Goal: Entertainment & Leisure: Consume media (video, audio)

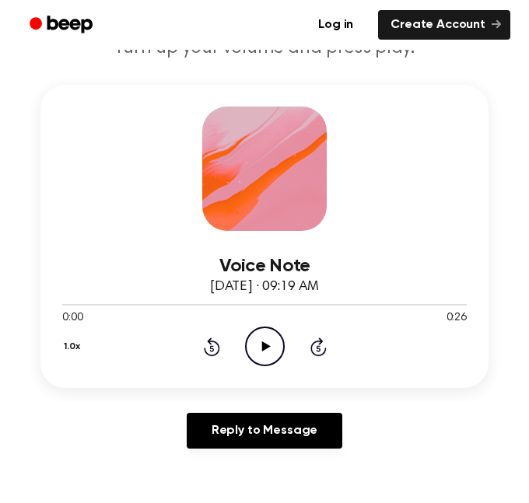
scroll to position [203, 0]
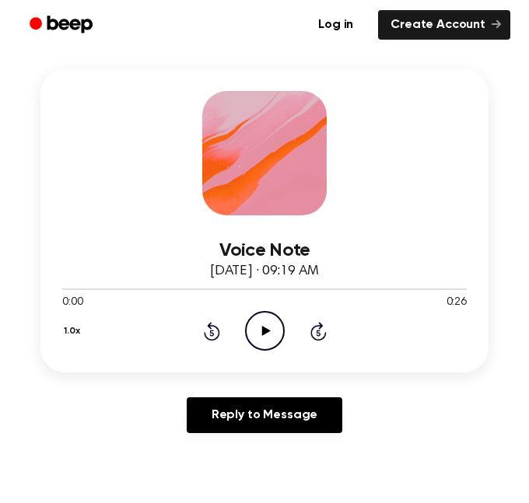
click at [272, 330] on icon "Play Audio" at bounding box center [265, 331] width 40 height 40
click at [272, 330] on icon "Pause Audio" at bounding box center [265, 331] width 40 height 40
click at [272, 330] on icon "Play Audio" at bounding box center [265, 331] width 40 height 40
click at [272, 330] on icon "Pause Audio" at bounding box center [265, 331] width 40 height 40
click at [272, 330] on icon "Play Audio" at bounding box center [265, 331] width 40 height 40
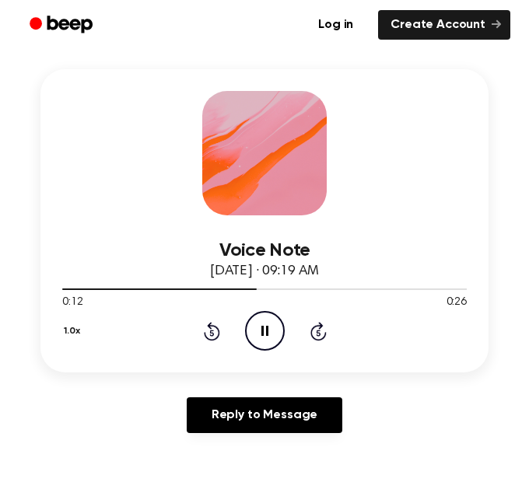
click at [211, 339] on icon "Rewind 5 seconds" at bounding box center [211, 331] width 17 height 20
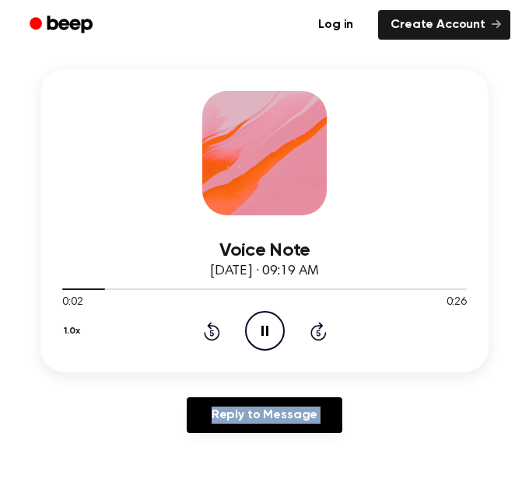
click at [211, 339] on icon "Rewind 5 seconds" at bounding box center [211, 331] width 17 height 20
click at [212, 335] on icon at bounding box center [211, 333] width 4 height 6
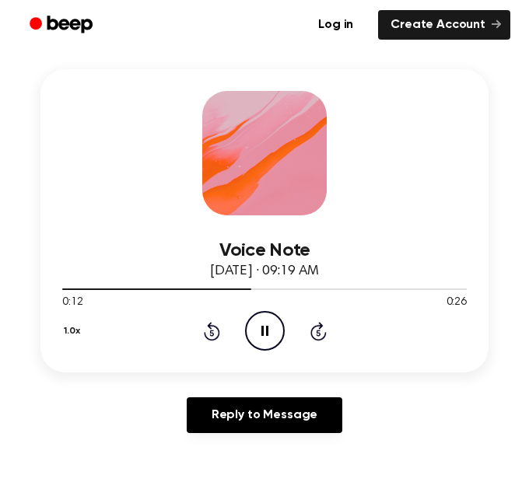
click at [205, 334] on icon at bounding box center [212, 331] width 16 height 19
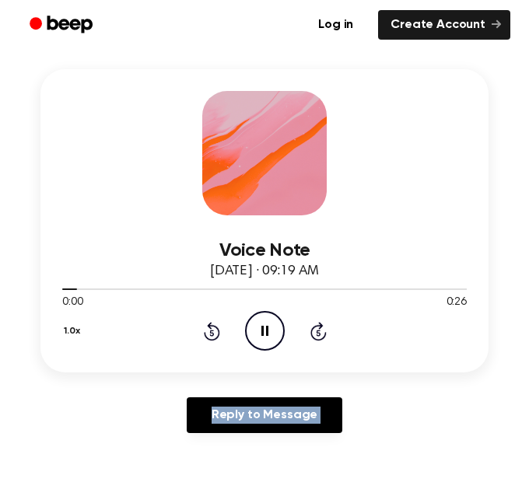
click at [205, 334] on icon at bounding box center [212, 331] width 16 height 19
click at [68, 334] on button "1.0x" at bounding box center [73, 331] width 23 height 26
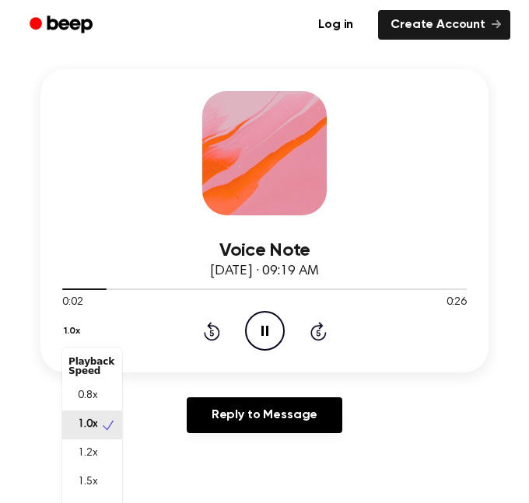
click at [68, 334] on button "1.0x" at bounding box center [73, 331] width 23 height 26
click at [69, 335] on button "1.0x" at bounding box center [73, 331] width 23 height 26
click at [79, 394] on span "0.8x" at bounding box center [87, 396] width 19 height 16
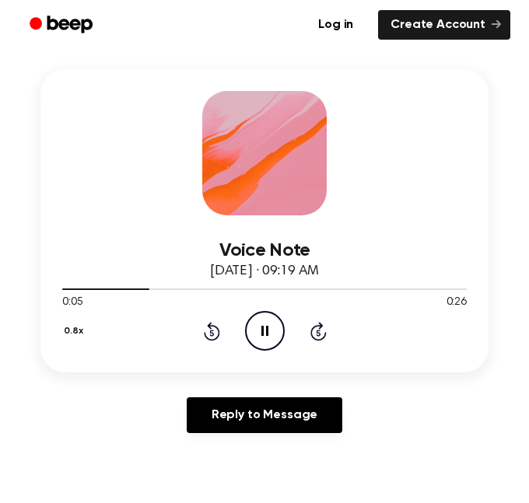
click at [209, 326] on icon at bounding box center [212, 331] width 16 height 19
click at [253, 327] on icon "Pause Audio" at bounding box center [265, 331] width 40 height 40
click at [216, 336] on icon at bounding box center [212, 331] width 16 height 19
click at [250, 327] on icon "Play Audio" at bounding box center [265, 331] width 40 height 40
click at [215, 329] on icon "Rewind 5 seconds" at bounding box center [211, 331] width 17 height 20
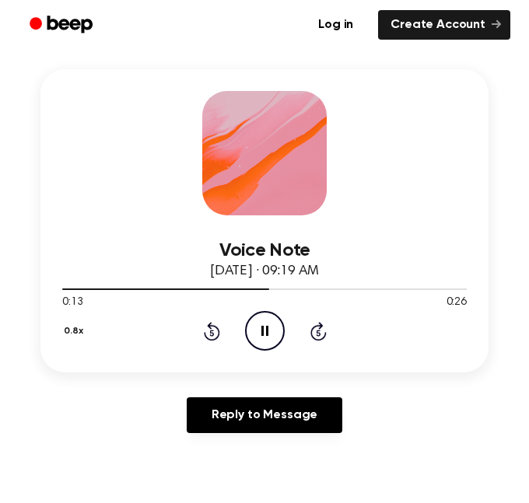
click at [219, 334] on icon at bounding box center [212, 331] width 16 height 19
click at [217, 337] on icon at bounding box center [212, 331] width 16 height 19
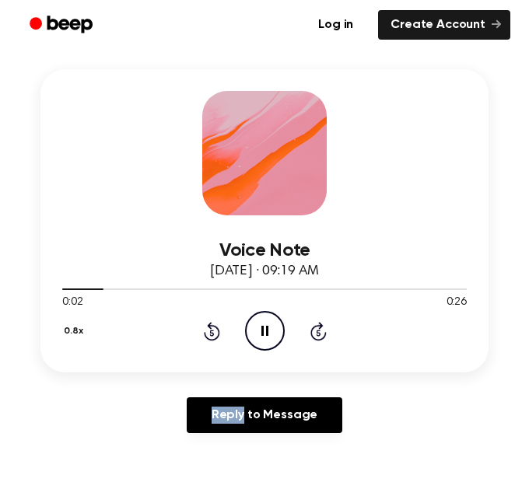
click at [210, 332] on icon at bounding box center [211, 333] width 4 height 6
click at [264, 326] on icon "Pause Audio" at bounding box center [265, 331] width 40 height 40
click at [220, 338] on div "0.8x Rewind 5 seconds Play Audio Skip 5 seconds" at bounding box center [264, 331] width 404 height 40
click at [208, 333] on icon "Rewind 5 seconds" at bounding box center [211, 331] width 17 height 20
click at [260, 337] on icon "Play Audio" at bounding box center [265, 331] width 40 height 40
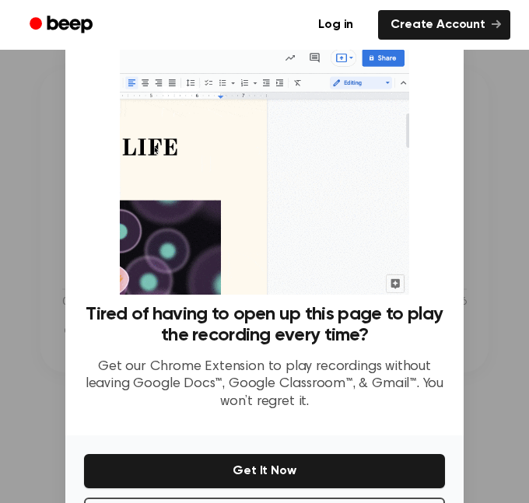
scroll to position [63, 0]
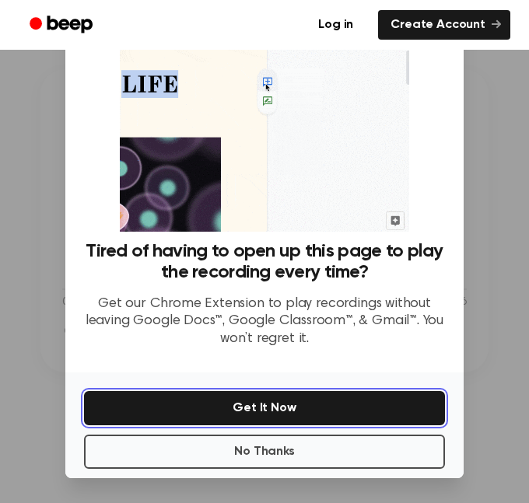
click at [269, 406] on button "Get It Now" at bounding box center [264, 408] width 361 height 34
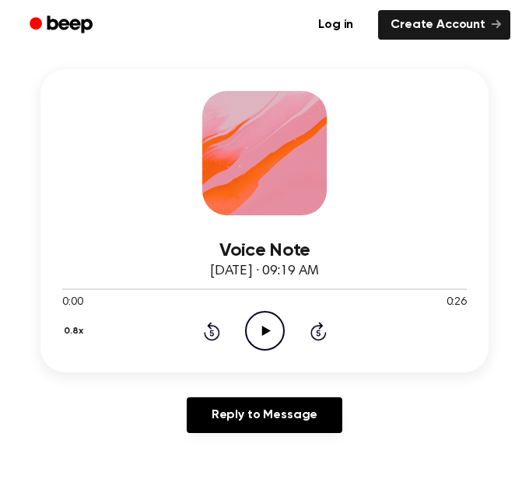
click at [277, 333] on icon "Play Audio" at bounding box center [265, 331] width 40 height 40
click at [271, 332] on icon "Pause Audio" at bounding box center [265, 331] width 40 height 40
click at [218, 335] on icon at bounding box center [212, 331] width 16 height 19
click at [264, 334] on icon at bounding box center [265, 331] width 9 height 10
click at [265, 337] on icon "Pause Audio" at bounding box center [265, 331] width 40 height 40
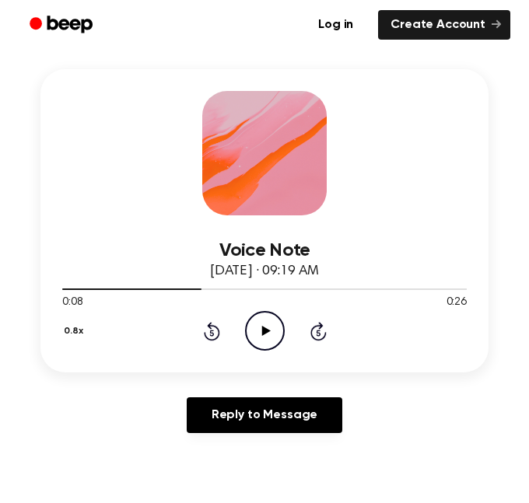
click at [453, 136] on div "Voice Note October 9, 2025 · 09:19 AM 0:08 0:26 Your browser does not support t…" at bounding box center [264, 220] width 448 height 303
click at [274, 309] on div "0:08 0:26" at bounding box center [264, 303] width 404 height 16
click at [224, 332] on div "0.8x Rewind 5 seconds Play Audio Skip 5 seconds" at bounding box center [264, 331] width 404 height 40
click at [216, 333] on icon "Rewind 5 seconds" at bounding box center [211, 331] width 17 height 20
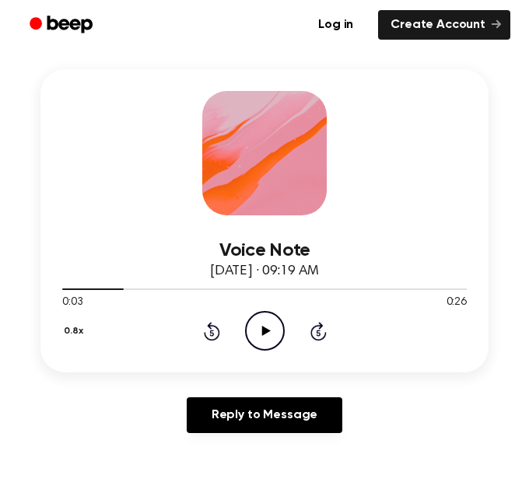
click at [216, 333] on icon "Rewind 5 seconds" at bounding box center [211, 331] width 17 height 20
click at [280, 325] on icon "Play Audio" at bounding box center [265, 331] width 40 height 40
click at [272, 330] on icon "Pause Audio" at bounding box center [265, 331] width 40 height 40
click at [254, 332] on icon "Play Audio" at bounding box center [265, 331] width 40 height 40
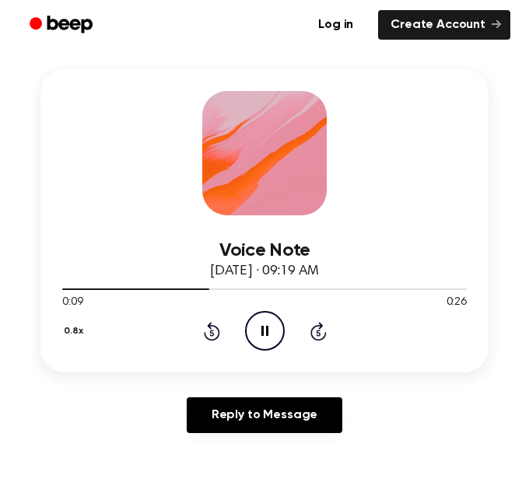
click at [254, 332] on icon "Pause Audio" at bounding box center [265, 331] width 40 height 40
click at [264, 337] on icon "Play Audio" at bounding box center [265, 331] width 40 height 40
click at [213, 342] on div "0.8x Rewind 5 seconds Pause Audio Skip 5 seconds" at bounding box center [264, 331] width 404 height 40
click at [212, 335] on icon "Rewind 5 seconds" at bounding box center [211, 331] width 17 height 20
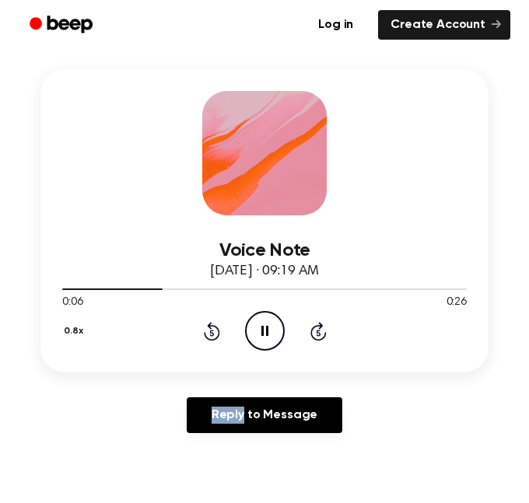
click at [212, 335] on icon "Rewind 5 seconds" at bounding box center [211, 331] width 17 height 20
click at [250, 327] on icon "Pause Audio" at bounding box center [265, 331] width 40 height 40
click at [23, 227] on div "Voice Note October 9, 2025 · 09:19 AM 0:04 0:26 Your browser does not support t…" at bounding box center [264, 257] width 491 height 376
click at [112, 187] on div "Voice Note October 9, 2025 · 09:19 AM 0:04 0:26 Your browser does not support t…" at bounding box center [264, 220] width 448 height 303
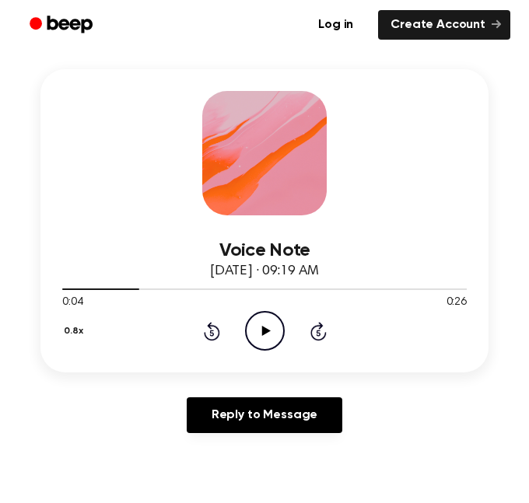
click at [270, 323] on icon "Play Audio" at bounding box center [265, 331] width 40 height 40
click at [270, 323] on icon "Pause Audio" at bounding box center [265, 331] width 40 height 40
click at [271, 334] on icon "Play Audio" at bounding box center [265, 331] width 40 height 40
click at [488, 89] on div "Voice Note October 9, 2025 · 09:19 AM 0:11 0:26 Your browser does not support t…" at bounding box center [264, 220] width 448 height 303
click at [204, 332] on icon at bounding box center [212, 331] width 16 height 19
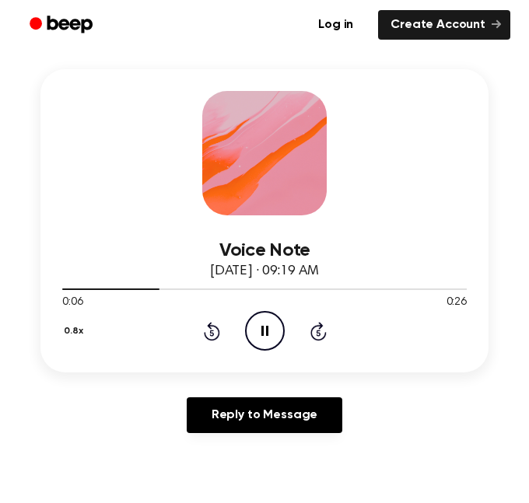
click at [204, 332] on icon at bounding box center [212, 331] width 16 height 19
click at [271, 327] on icon "Pause Audio" at bounding box center [265, 331] width 40 height 40
click at [181, 292] on div at bounding box center [264, 288] width 404 height 12
click at [261, 327] on icon at bounding box center [265, 331] width 9 height 10
click at [261, 327] on icon at bounding box center [264, 331] width 7 height 10
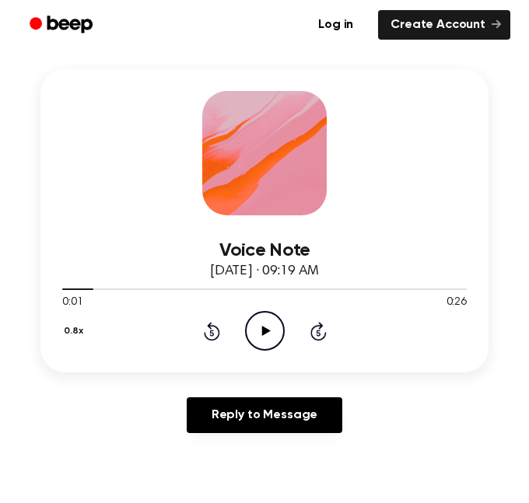
click at [255, 330] on icon "Play Audio" at bounding box center [265, 331] width 40 height 40
click at [258, 330] on icon "Pause Audio" at bounding box center [265, 331] width 40 height 40
click at [246, 337] on circle at bounding box center [265, 331] width 38 height 38
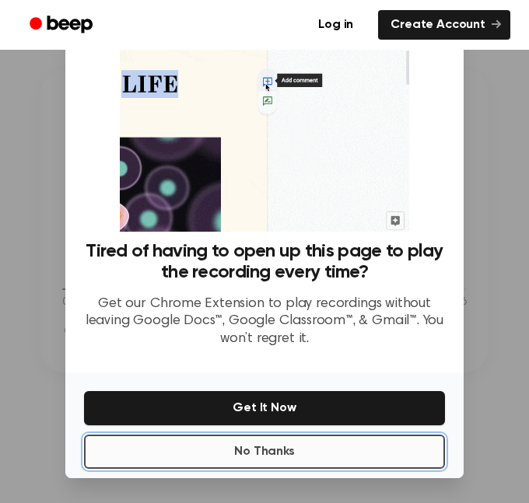
click at [285, 453] on button "No Thanks" at bounding box center [264, 452] width 361 height 34
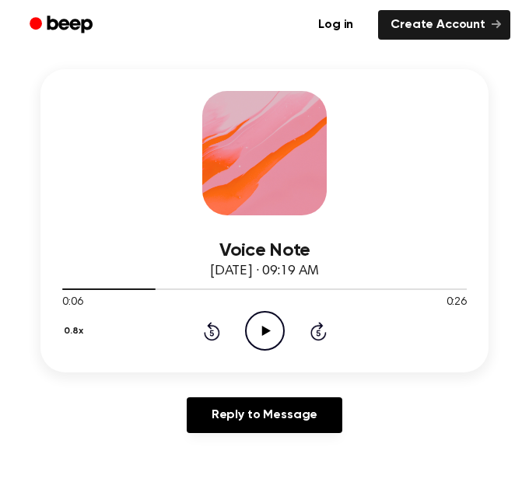
click at [211, 332] on icon "Rewind 5 seconds" at bounding box center [211, 331] width 17 height 20
click at [257, 335] on icon "Play Audio" at bounding box center [265, 331] width 40 height 40
click at [257, 335] on icon "Pause Audio" at bounding box center [265, 331] width 40 height 40
click at [212, 337] on icon "Rewind 5 seconds" at bounding box center [211, 331] width 17 height 20
click at [250, 332] on icon "Play Audio" at bounding box center [265, 331] width 40 height 40
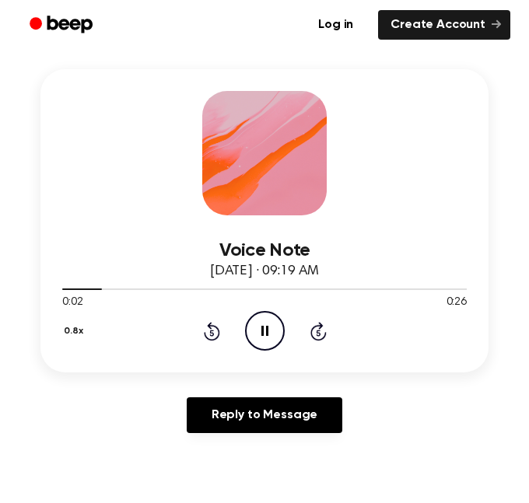
click at [275, 330] on icon "Pause Audio" at bounding box center [265, 331] width 40 height 40
click at [216, 334] on icon "Rewind 5 seconds" at bounding box center [211, 331] width 17 height 20
click at [81, 326] on button "0.8x" at bounding box center [75, 331] width 26 height 26
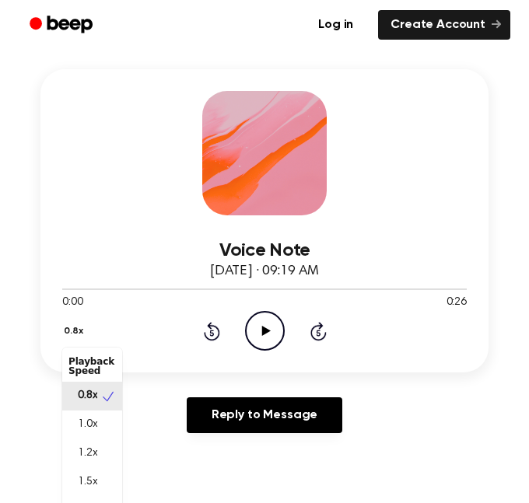
click at [87, 394] on span "0.8x" at bounding box center [87, 396] width 19 height 16
click at [256, 324] on icon "Play Audio" at bounding box center [265, 331] width 40 height 40
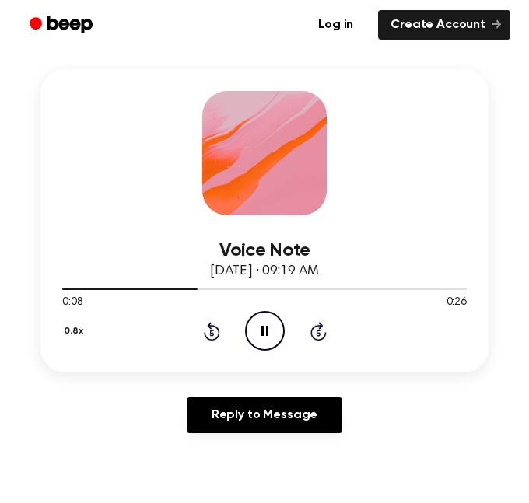
click at [264, 328] on icon "Pause Audio" at bounding box center [265, 331] width 40 height 40
click at [207, 330] on icon "Rewind 5 seconds" at bounding box center [211, 331] width 17 height 20
click at [250, 331] on icon "Play Audio" at bounding box center [265, 331] width 40 height 40
click at [274, 327] on icon "Pause Audio" at bounding box center [265, 331] width 40 height 40
click at [272, 340] on icon "Play Audio" at bounding box center [265, 331] width 40 height 40
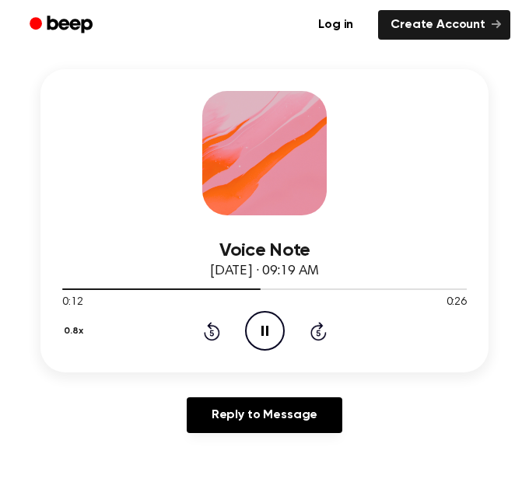
click at [218, 327] on icon "Rewind 5 seconds" at bounding box center [211, 331] width 17 height 20
click at [221, 334] on div "0.8x Rewind 5 seconds Pause Audio Skip 5 seconds" at bounding box center [264, 331] width 404 height 40
click at [219, 334] on icon at bounding box center [212, 331] width 16 height 19
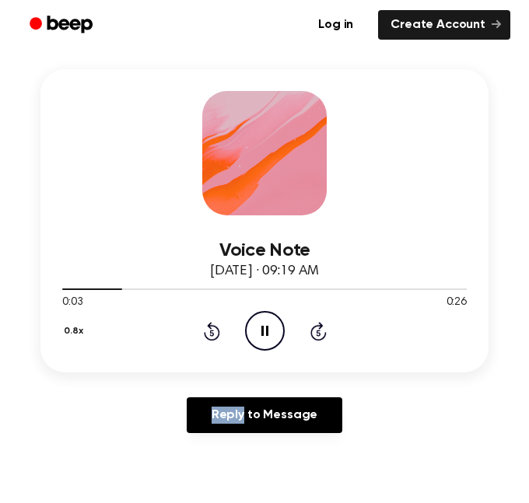
click at [206, 334] on icon "Rewind 5 seconds" at bounding box center [211, 331] width 17 height 20
click at [267, 322] on icon "Pause Audio" at bounding box center [265, 331] width 40 height 40
click at [205, 335] on icon at bounding box center [212, 331] width 16 height 19
click at [261, 326] on icon "Play Audio" at bounding box center [265, 331] width 40 height 40
click at [270, 325] on icon "Pause Audio" at bounding box center [265, 331] width 40 height 40
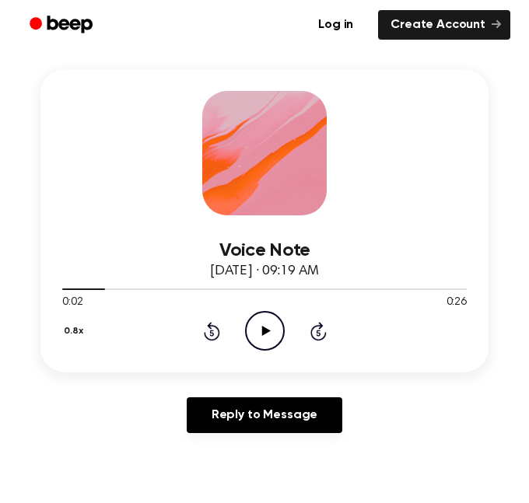
click at [215, 334] on icon "Rewind 5 seconds" at bounding box center [211, 331] width 17 height 20
click at [249, 333] on icon "Play Audio" at bounding box center [265, 331] width 40 height 40
click at [270, 325] on icon "Pause Audio" at bounding box center [265, 331] width 40 height 40
click at [498, 148] on div "Voice Note October 9, 2025 · 09:19 AM 0:01 0:26 Your browser does not support t…" at bounding box center [264, 257] width 491 height 376
click at [211, 343] on div "0.8x Rewind 5 seconds Play Audio Skip 5 seconds" at bounding box center [264, 331] width 404 height 40
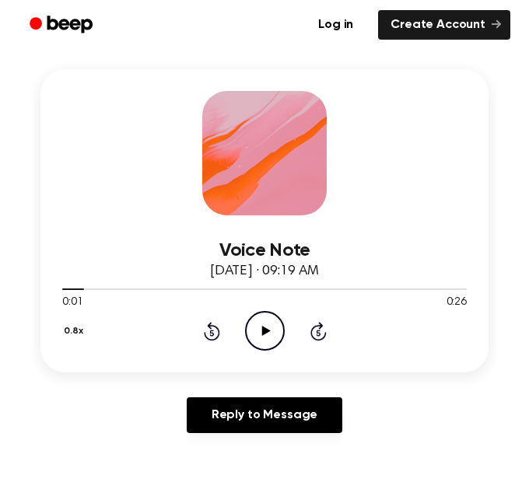
click at [210, 343] on div "0.8x Rewind 5 seconds Play Audio Skip 5 seconds" at bounding box center [264, 331] width 404 height 40
click at [210, 334] on icon "Rewind 5 seconds" at bounding box center [211, 331] width 17 height 20
click at [250, 326] on icon "Play Audio" at bounding box center [265, 331] width 40 height 40
click at [208, 338] on icon at bounding box center [212, 331] width 16 height 19
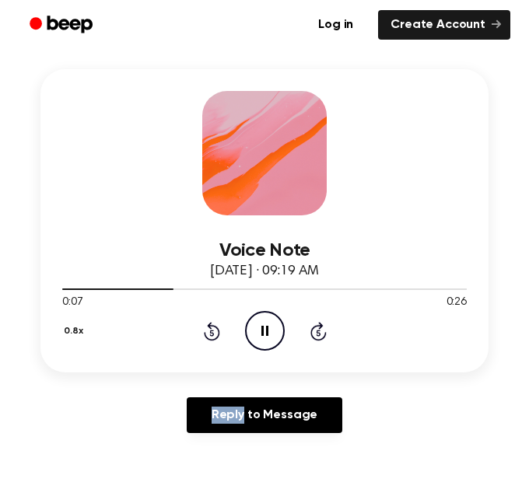
click at [208, 338] on icon at bounding box center [212, 331] width 16 height 19
click at [275, 342] on icon "Pause Audio" at bounding box center [265, 331] width 40 height 40
click at [209, 326] on icon at bounding box center [212, 331] width 16 height 19
click at [247, 332] on icon "Play Audio" at bounding box center [265, 331] width 40 height 40
click at [267, 334] on icon at bounding box center [264, 331] width 7 height 10
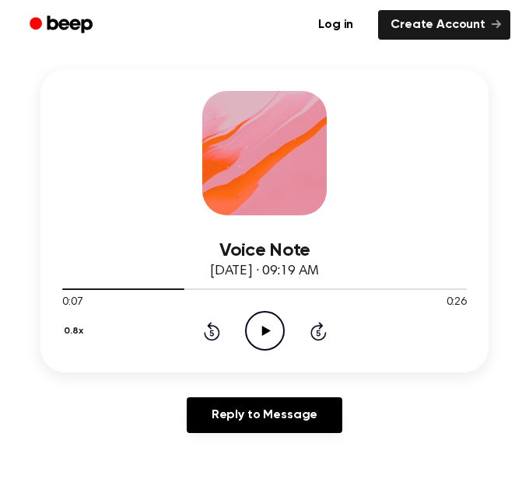
click at [226, 73] on div "Voice Note October 9, 2025 · 09:19 AM 0:07 0:26 Your browser does not support t…" at bounding box center [264, 220] width 448 height 303
click at [164, 365] on div "Voice Note October 9, 2025 · 09:19 AM 0:07 0:26 Your browser does not support t…" at bounding box center [264, 220] width 448 height 303
click at [208, 338] on icon at bounding box center [212, 331] width 16 height 19
click at [267, 335] on icon "Play Audio" at bounding box center [265, 331] width 40 height 40
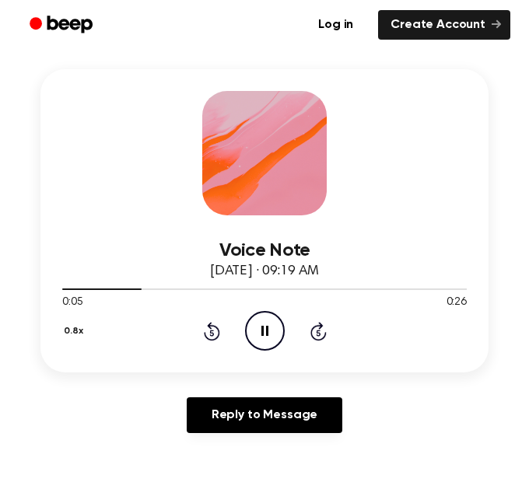
click at [267, 335] on icon at bounding box center [264, 331] width 7 height 10
click at [179, 326] on div "0.8x Rewind 5 seconds Play Audio Skip 5 seconds" at bounding box center [264, 331] width 404 height 40
click at [203, 330] on icon "Rewind 5 seconds" at bounding box center [211, 331] width 17 height 20
click at [259, 329] on icon "Play Audio" at bounding box center [265, 331] width 40 height 40
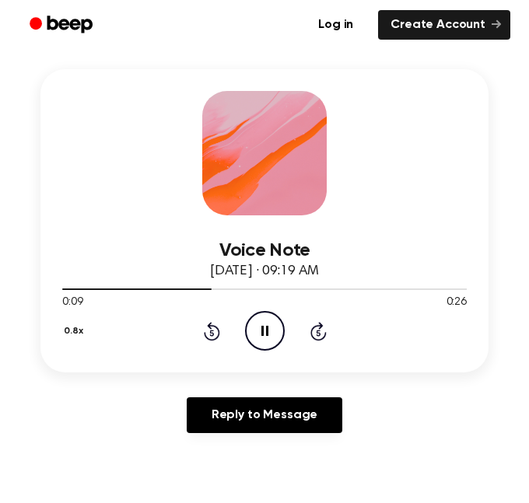
click at [259, 329] on icon "Pause Audio" at bounding box center [265, 331] width 40 height 40
click at [203, 340] on icon "Rewind 5 seconds" at bounding box center [211, 331] width 17 height 20
click at [255, 333] on icon "Play Audio" at bounding box center [265, 331] width 40 height 40
click at [263, 334] on icon "Pause Audio" at bounding box center [265, 331] width 40 height 40
click at [257, 336] on icon "Play Audio" at bounding box center [265, 331] width 40 height 40
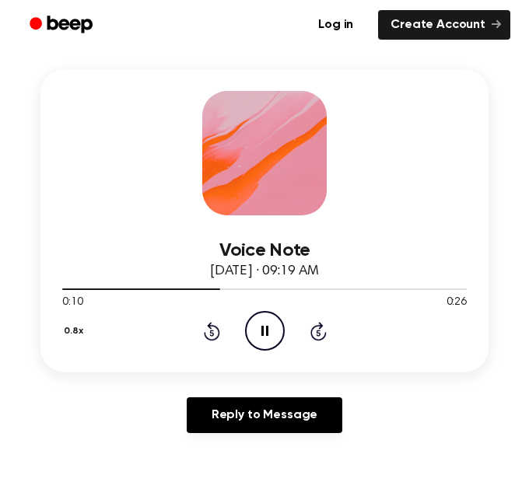
click at [257, 336] on icon "Pause Audio" at bounding box center [265, 331] width 40 height 40
click at [213, 341] on icon at bounding box center [212, 331] width 16 height 19
click at [280, 326] on icon "Play Audio" at bounding box center [265, 331] width 40 height 40
click at [280, 326] on icon "Pause Audio" at bounding box center [265, 331] width 40 height 40
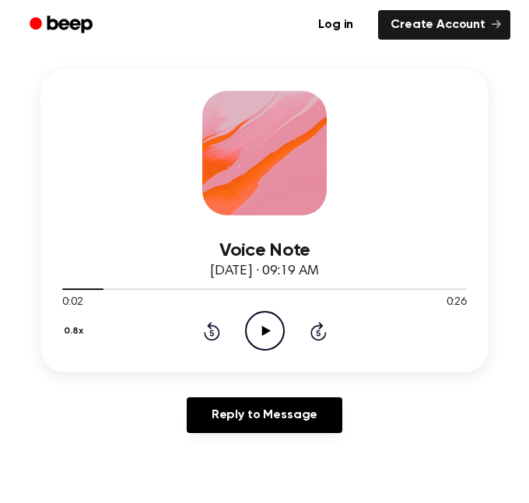
click at [280, 326] on icon "Play Audio" at bounding box center [265, 331] width 40 height 40
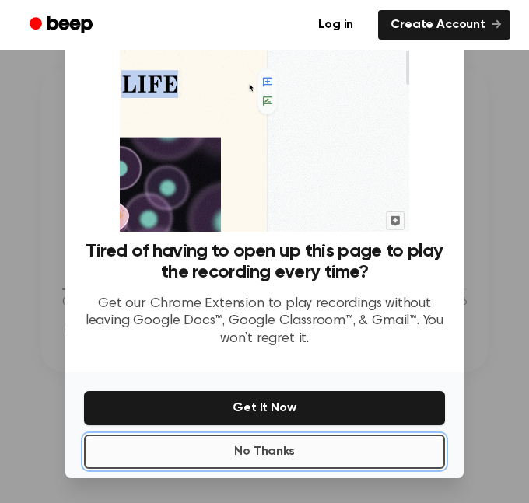
click at [291, 448] on button "No Thanks" at bounding box center [264, 452] width 361 height 34
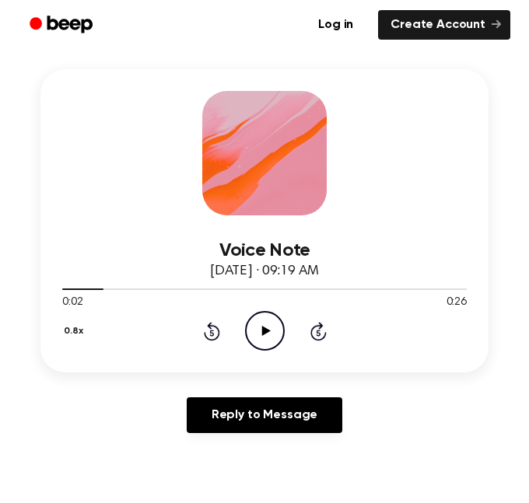
click at [251, 319] on icon "Play Audio" at bounding box center [265, 331] width 40 height 40
click at [261, 328] on icon at bounding box center [264, 331] width 7 height 10
click at [203, 100] on div "Voice Note October 9, 2025 · 09:19 AM 0:05 0:26 Your browser does not support t…" at bounding box center [264, 220] width 448 height 303
